Goal: Find specific page/section: Find specific page/section

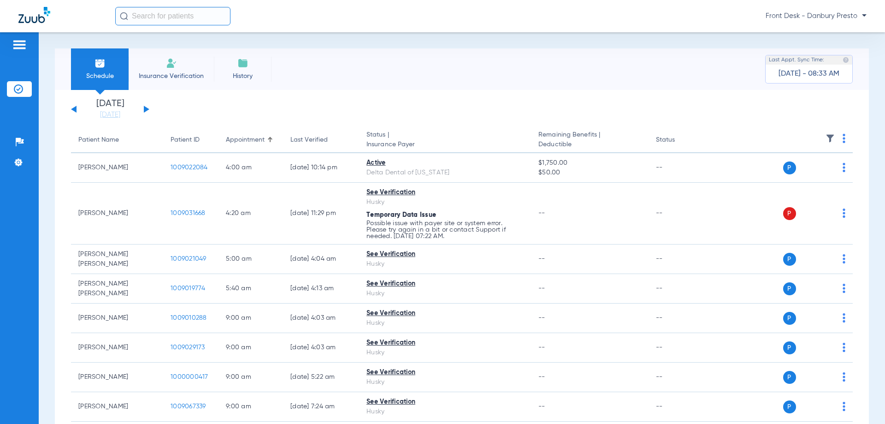
click at [807, 19] on span "Front Desk - Danbury Presto" at bounding box center [816, 16] width 101 height 9
click at [816, 18] on div at bounding box center [442, 212] width 885 height 424
click at [800, 19] on span "Front Desk - Danbury Presto" at bounding box center [816, 16] width 101 height 9
click at [794, 18] on div at bounding box center [442, 212] width 885 height 424
click at [865, 16] on span "Front Desk - Danbury Presto" at bounding box center [816, 16] width 101 height 9
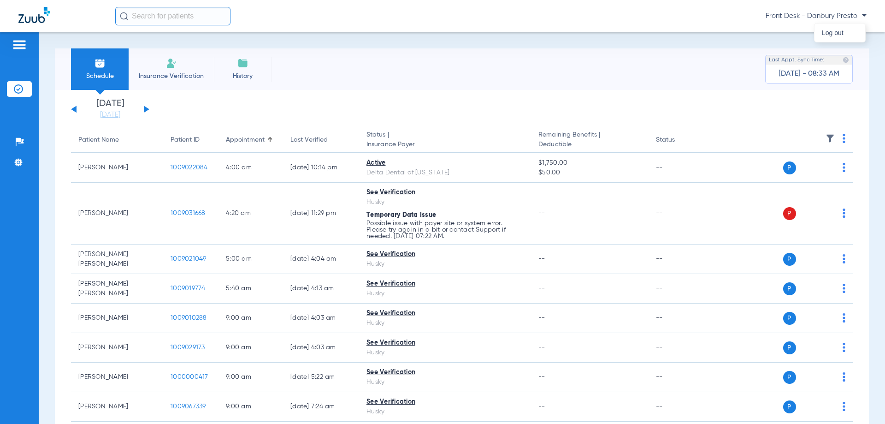
click at [865, 16] on div at bounding box center [442, 212] width 885 height 424
click at [820, 16] on span "Front Desk - Danbury Presto" at bounding box center [816, 16] width 101 height 9
click at [867, 17] on div at bounding box center [442, 212] width 885 height 424
click at [17, 41] on img at bounding box center [19, 44] width 15 height 11
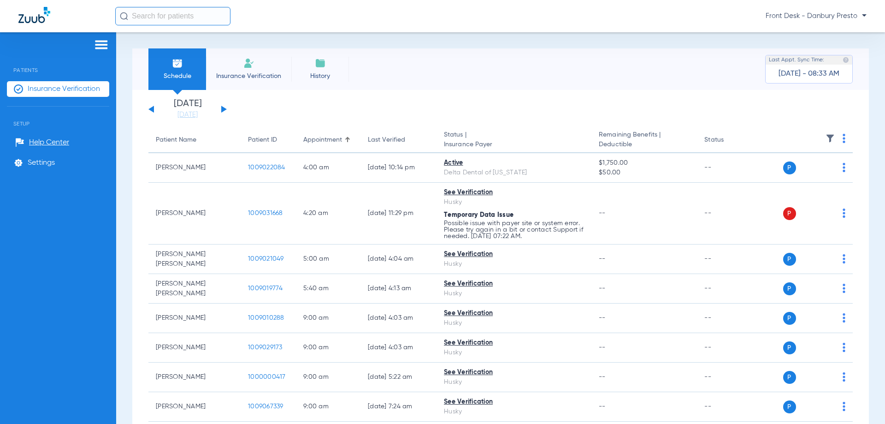
click at [17, 41] on div at bounding box center [58, 46] width 102 height 14
click at [98, 41] on img at bounding box center [101, 44] width 15 height 11
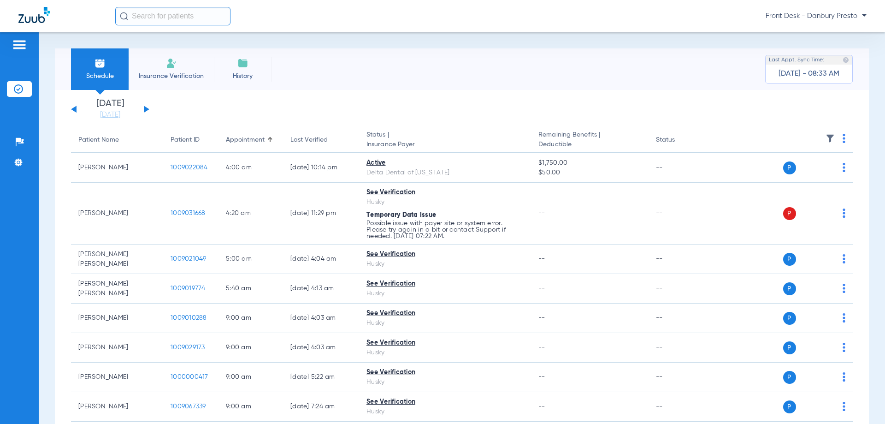
click at [22, 47] on img at bounding box center [19, 44] width 15 height 11
click at [846, 18] on span "Front Desk - Danbury Presto" at bounding box center [816, 16] width 101 height 9
click at [494, 74] on div at bounding box center [442, 212] width 885 height 424
click at [852, 16] on span "Front Desk - Danbury Presto" at bounding box center [816, 16] width 101 height 9
click at [781, 16] on div at bounding box center [442, 212] width 885 height 424
